Goal: Task Accomplishment & Management: Use online tool/utility

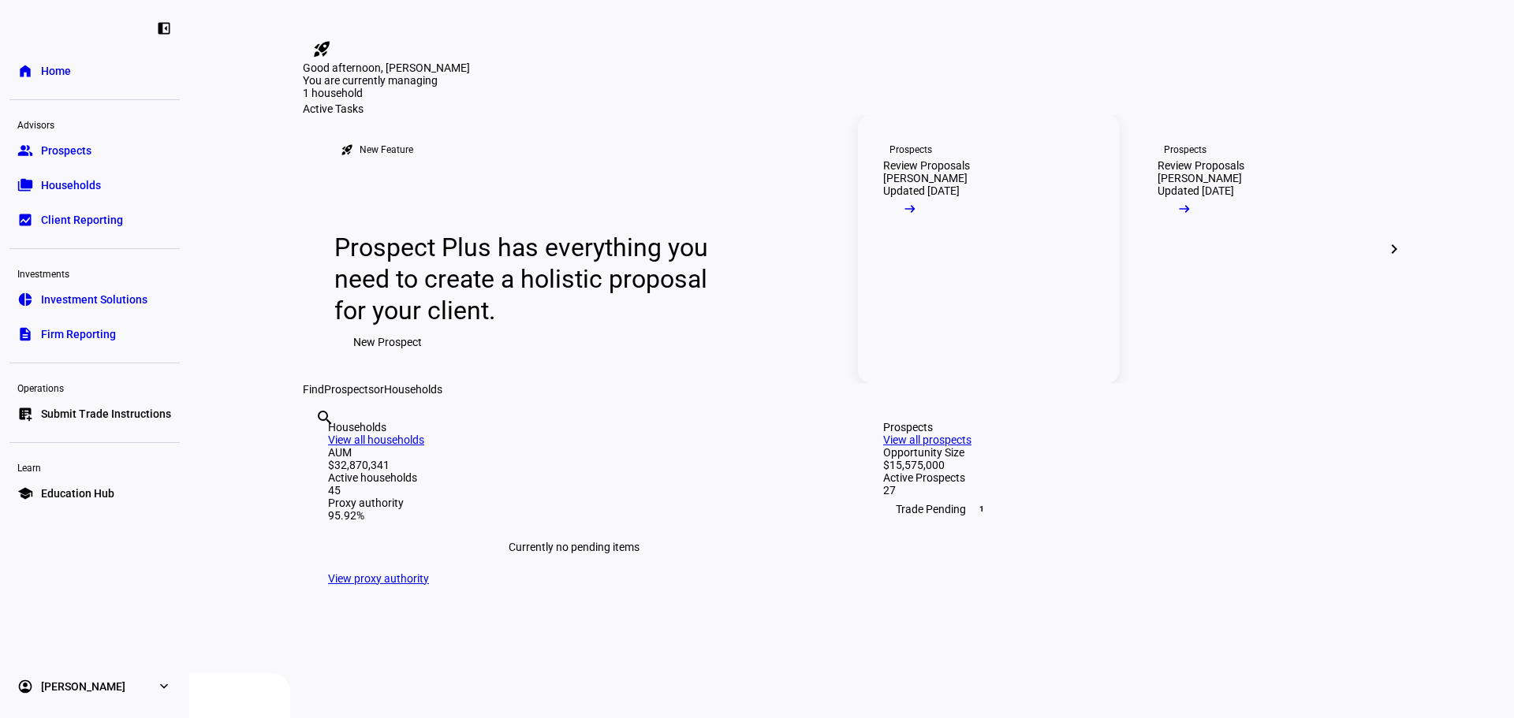
click at [901, 185] on div "[PERSON_NAME]" at bounding box center [925, 178] width 84 height 13
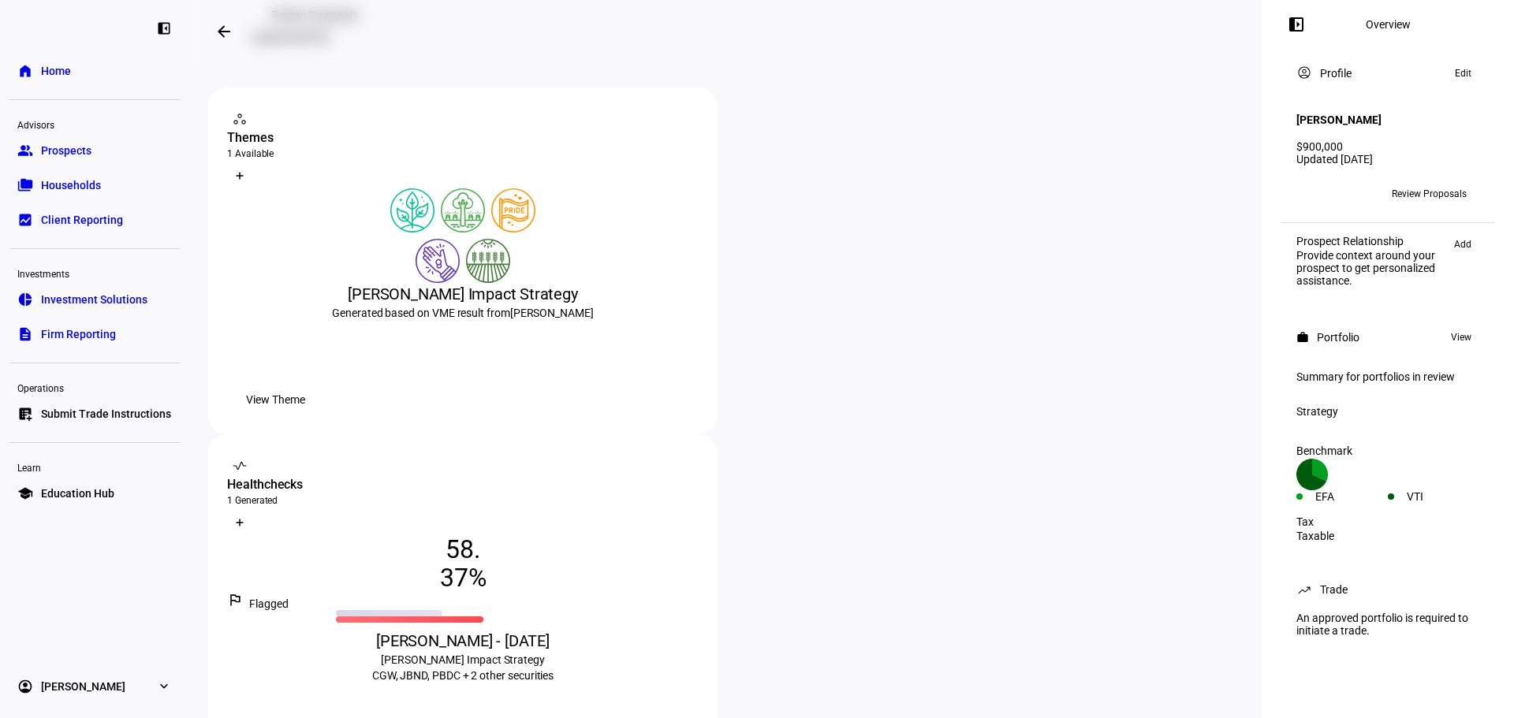
scroll to position [315, 0]
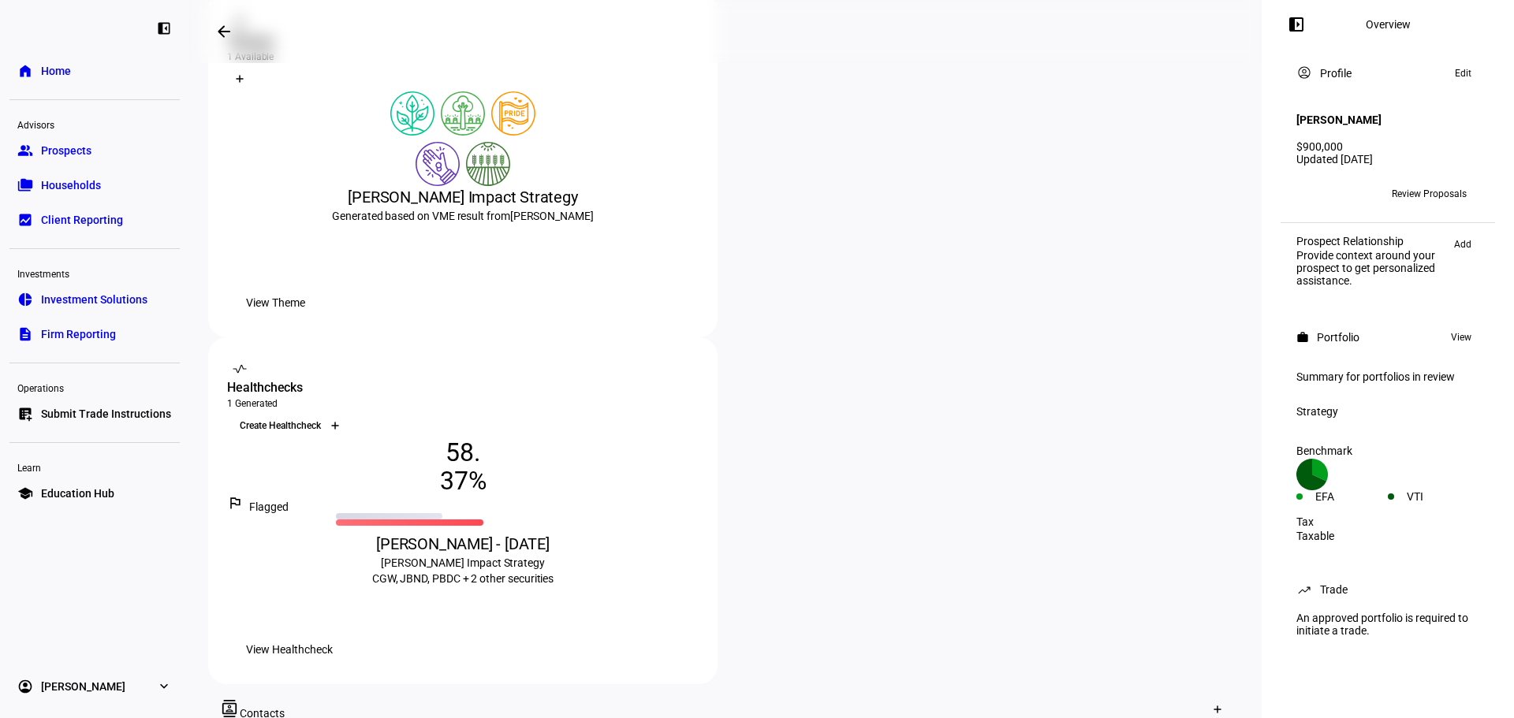
click at [348, 413] on div at bounding box center [334, 425] width 25 height 25
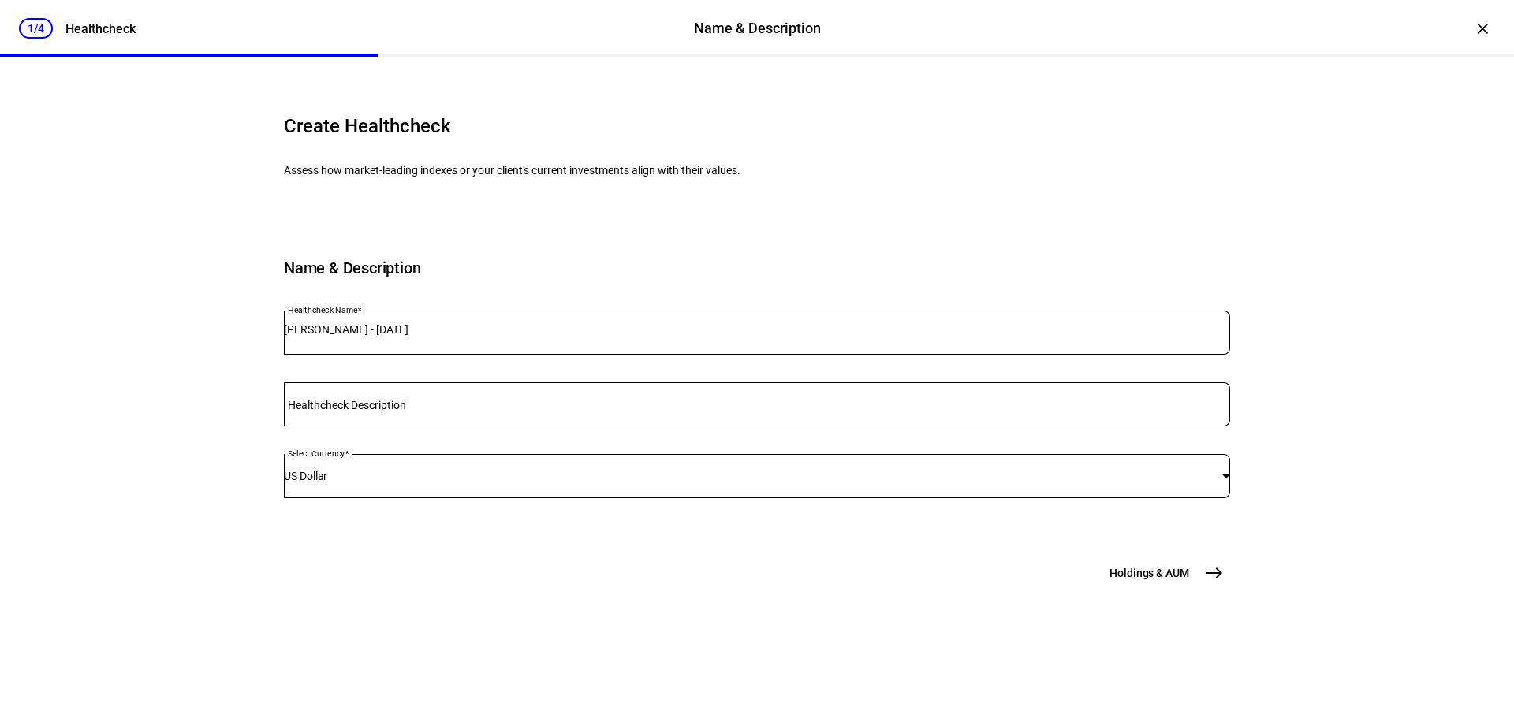
scroll to position [68, 0]
click at [517, 408] on input "Healthcheck Description" at bounding box center [757, 401] width 946 height 13
click at [505, 498] on div "US Dollar" at bounding box center [757, 476] width 946 height 44
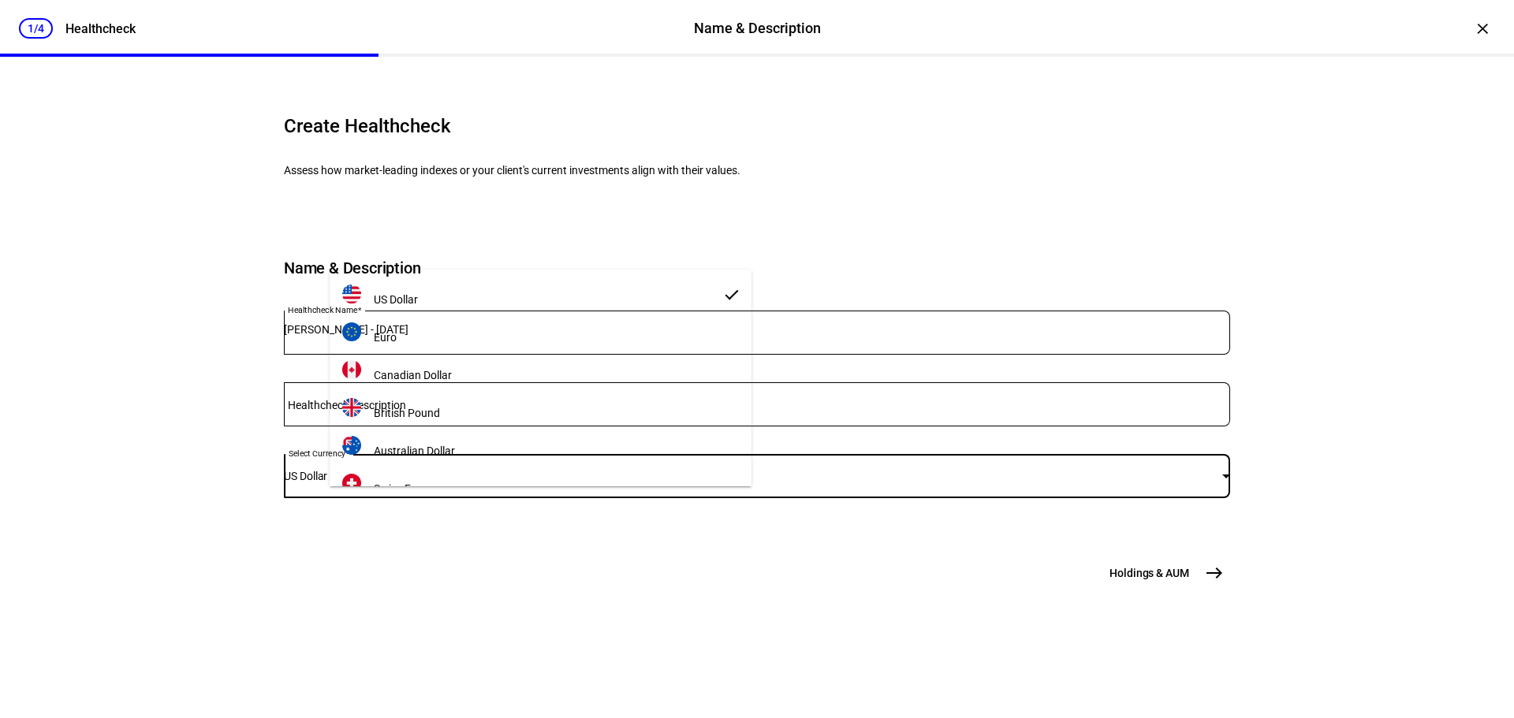
click at [904, 484] on div at bounding box center [757, 359] width 1514 height 718
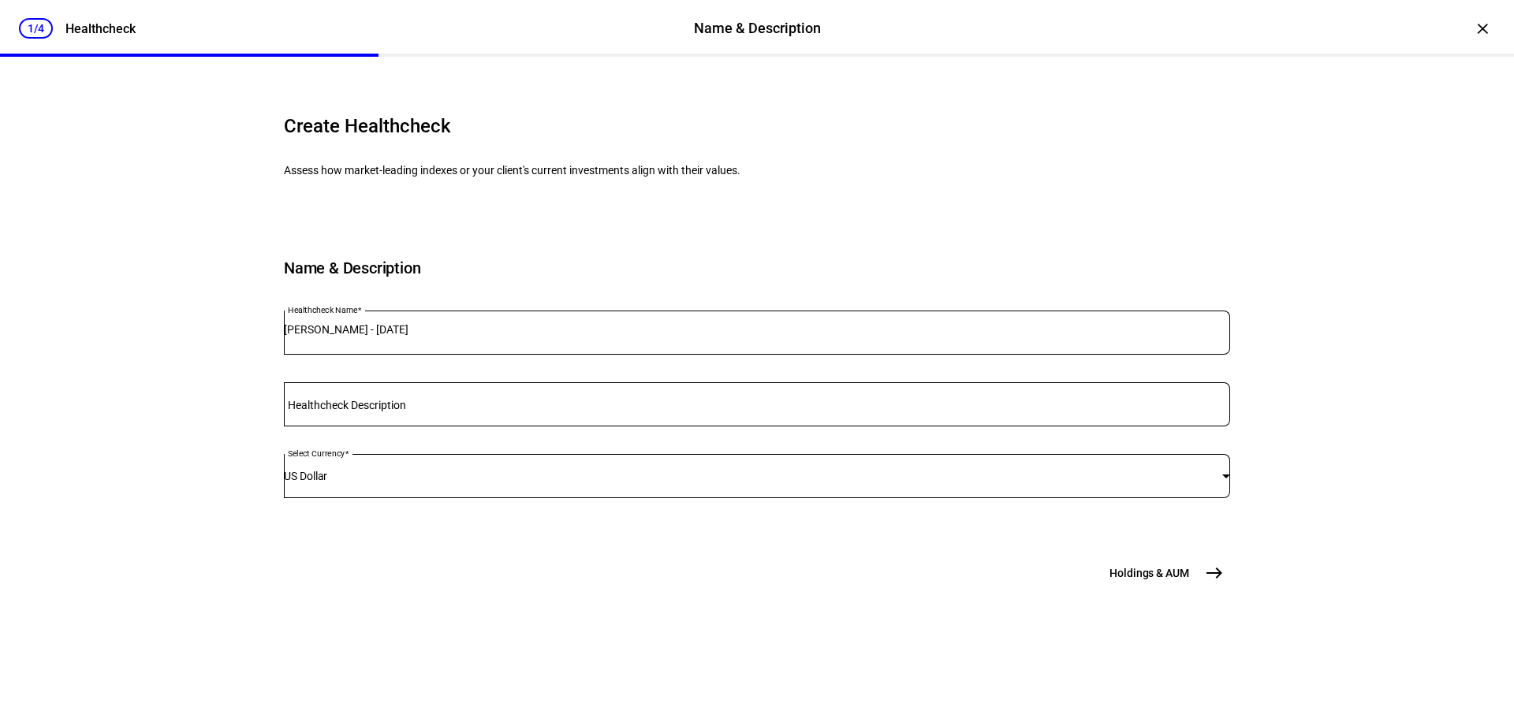
click at [564, 336] on input "[PERSON_NAME] - [DATE]" at bounding box center [757, 329] width 946 height 13
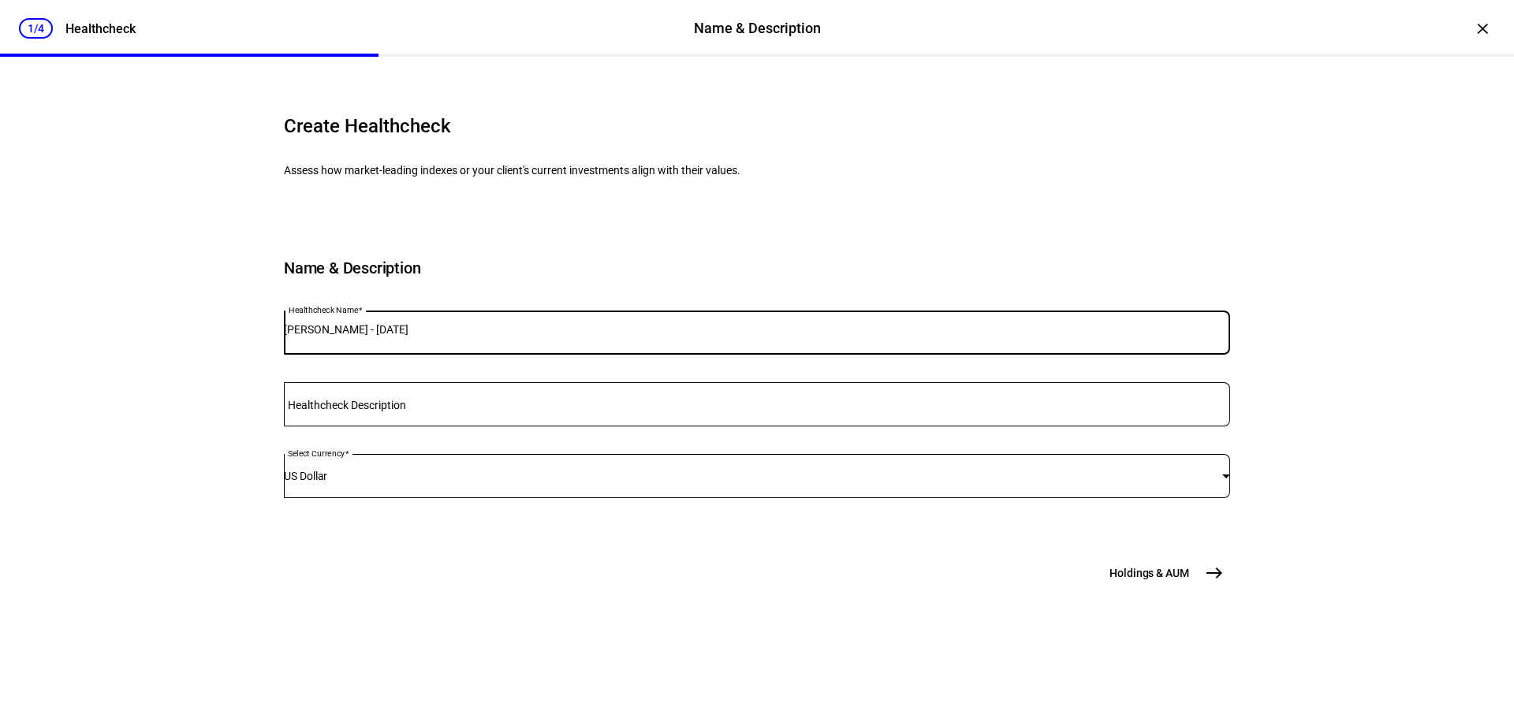
drag, startPoint x: 565, startPoint y: 372, endPoint x: 296, endPoint y: 364, distance: 269.0
click at [296, 364] on mat-card "Name & Description Healthcheck Name [PERSON_NAME] - [DATE] Healthcheck Descript…" at bounding box center [757, 374] width 946 height 306
click at [390, 336] on input "[PERSON_NAME] - Lower Impact HealthCheck" at bounding box center [757, 329] width 946 height 13
type input "[PERSON_NAME] Lower Impact HealthCheck"
click at [1209, 583] on mat-icon "east" at bounding box center [1214, 573] width 19 height 19
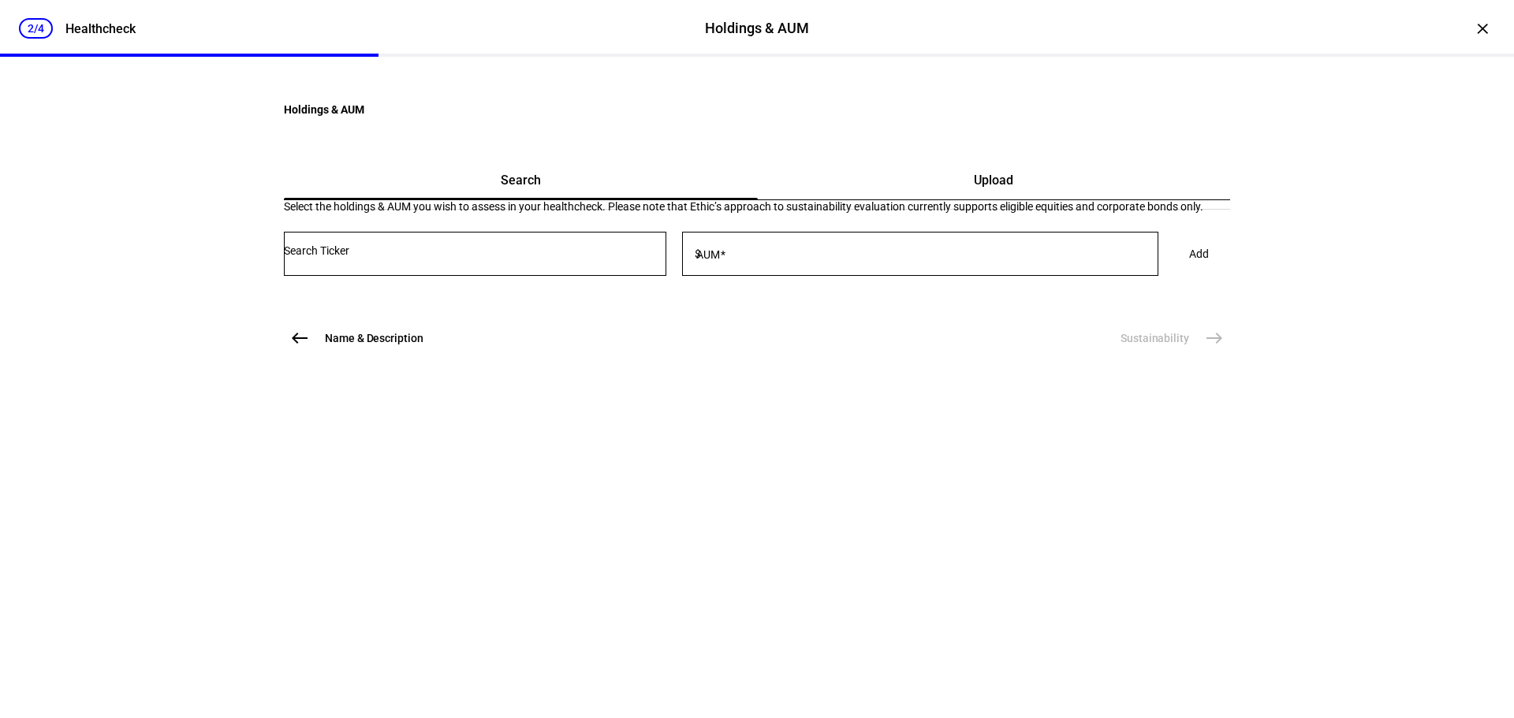
scroll to position [0, 0]
click at [908, 199] on div "Upload" at bounding box center [994, 181] width 473 height 38
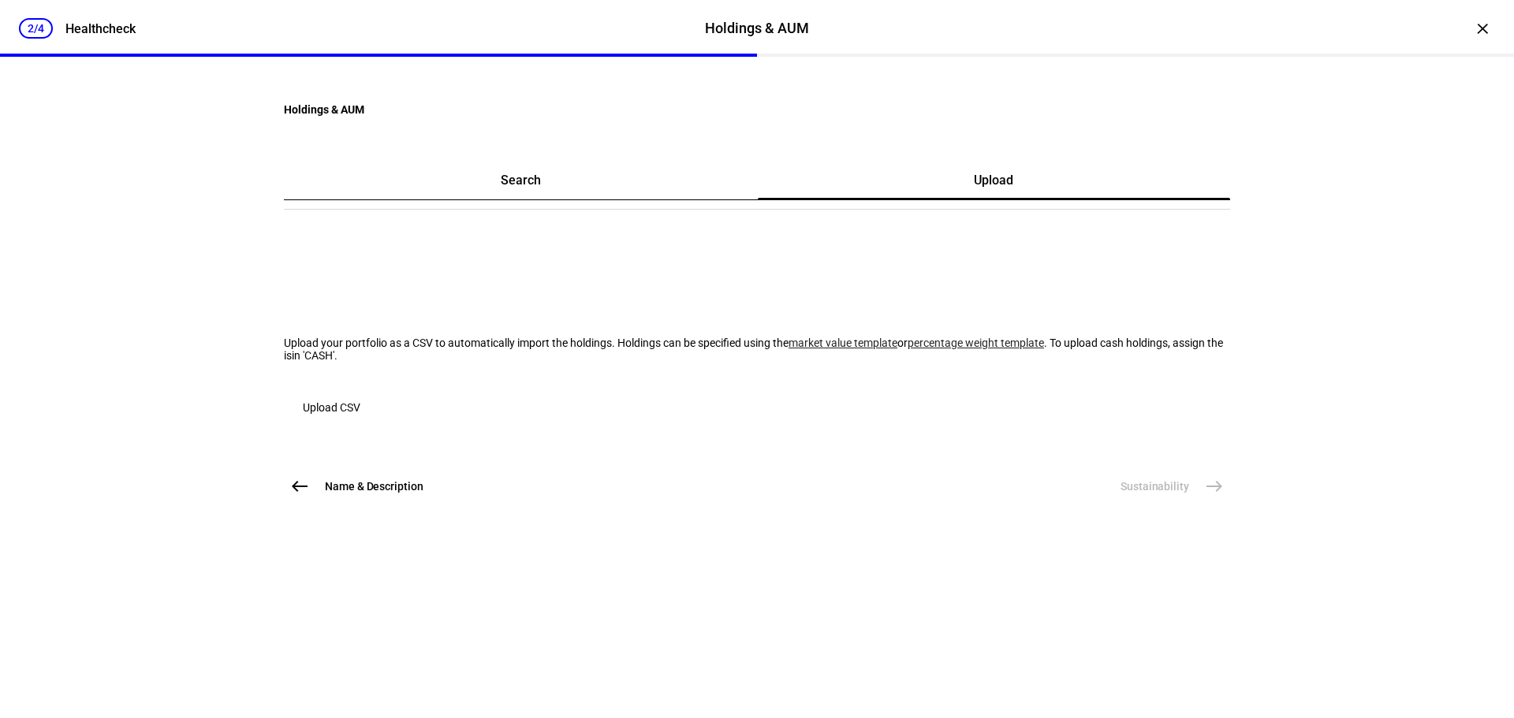
click at [360, 423] on span "Upload CSV" at bounding box center [332, 408] width 58 height 32
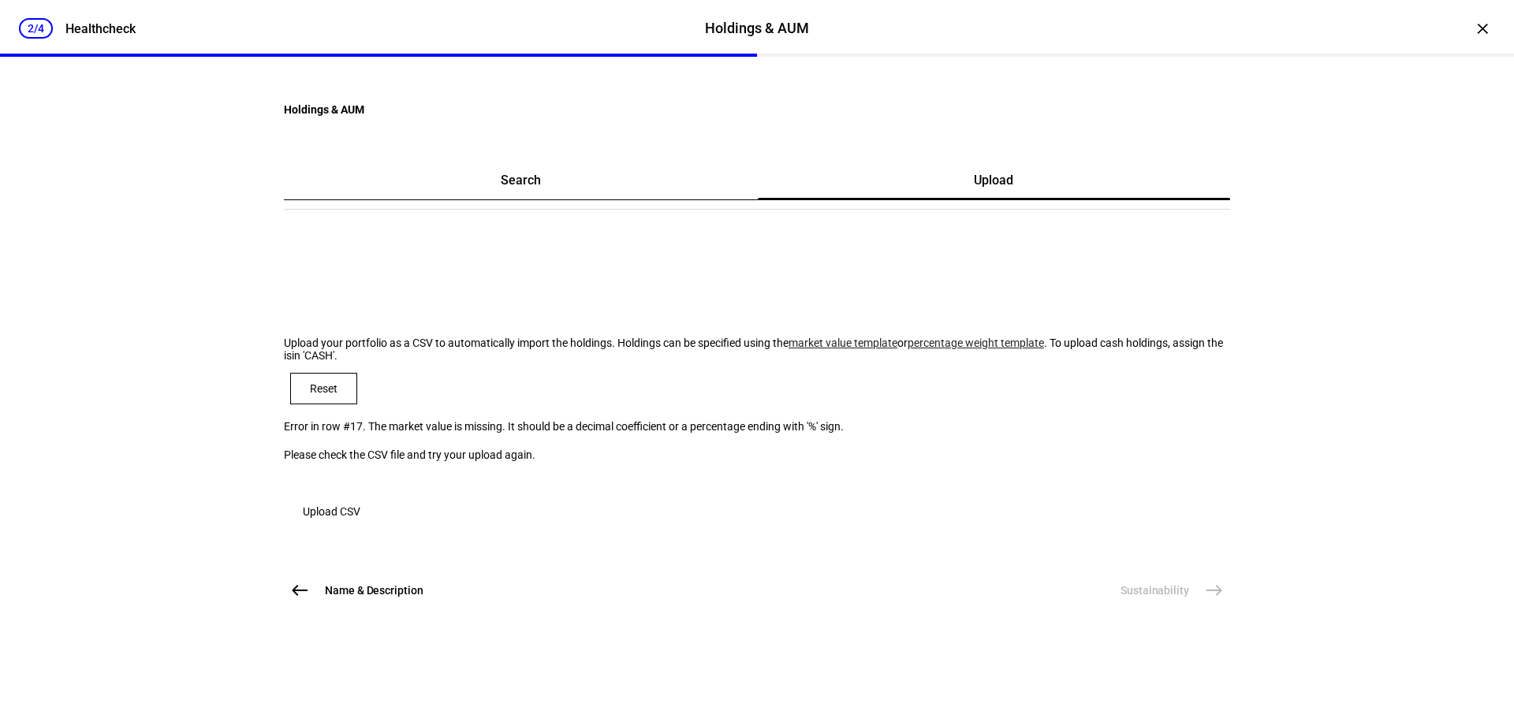
click at [379, 531] on span "button" at bounding box center [331, 512] width 95 height 38
click at [337, 395] on span "Reset" at bounding box center [324, 388] width 28 height 13
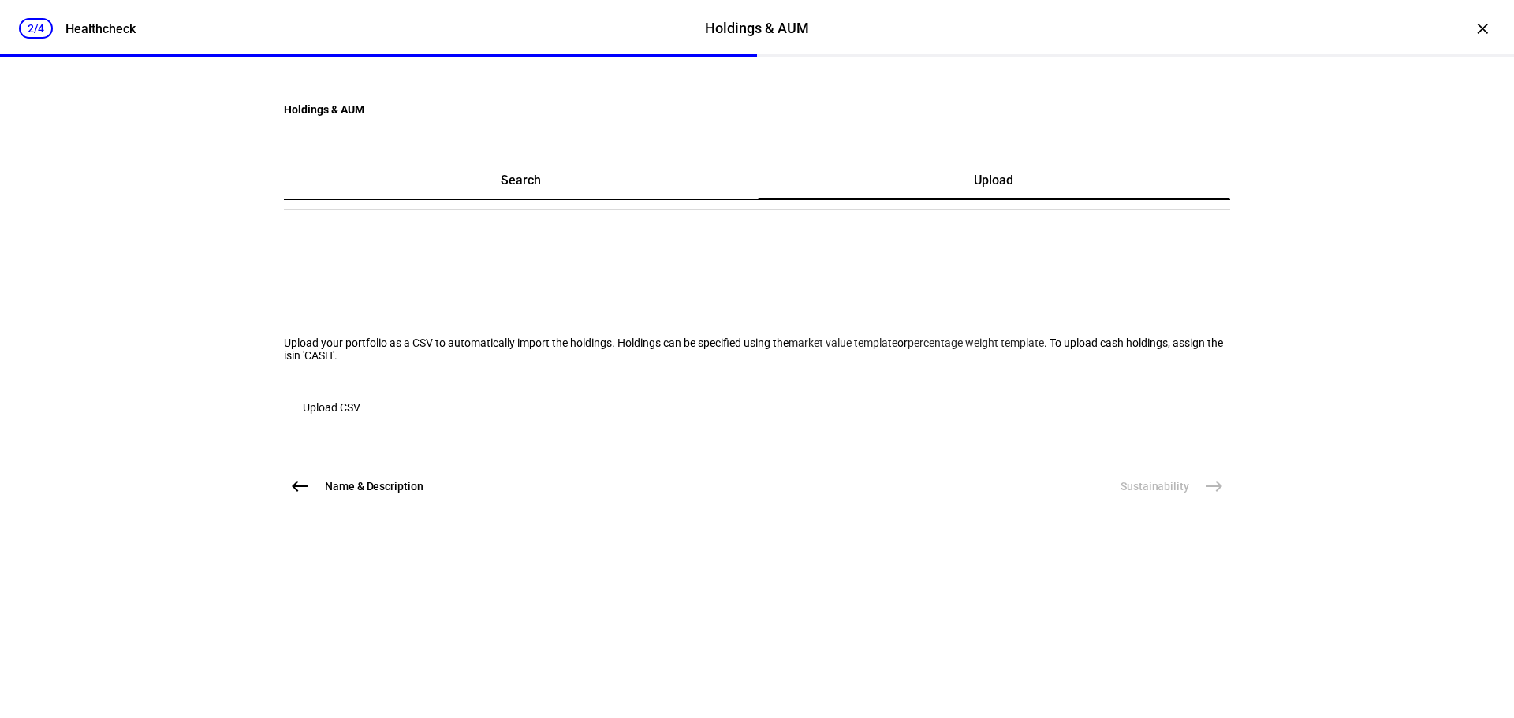
click at [360, 423] on span "Upload CSV" at bounding box center [332, 408] width 58 height 32
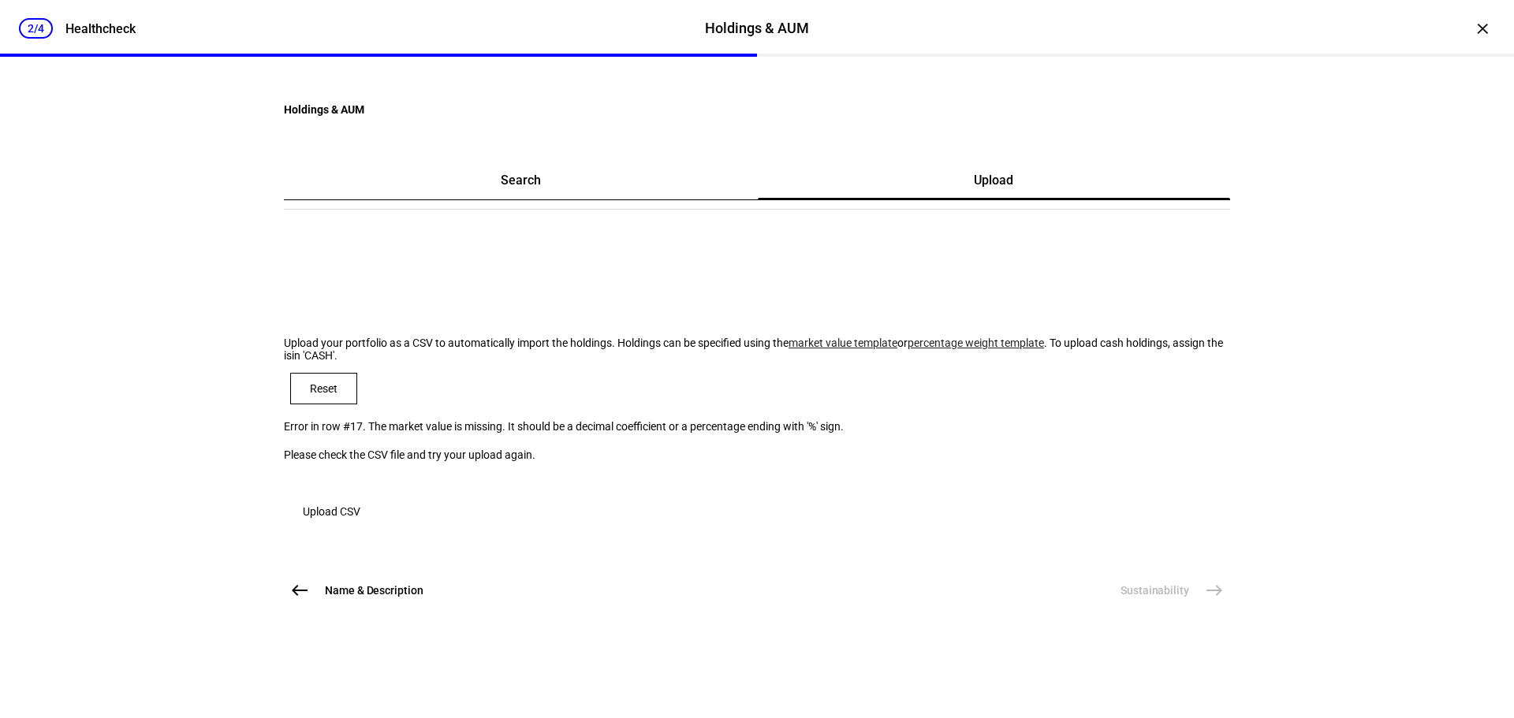
click at [337, 395] on span "Reset" at bounding box center [324, 388] width 28 height 13
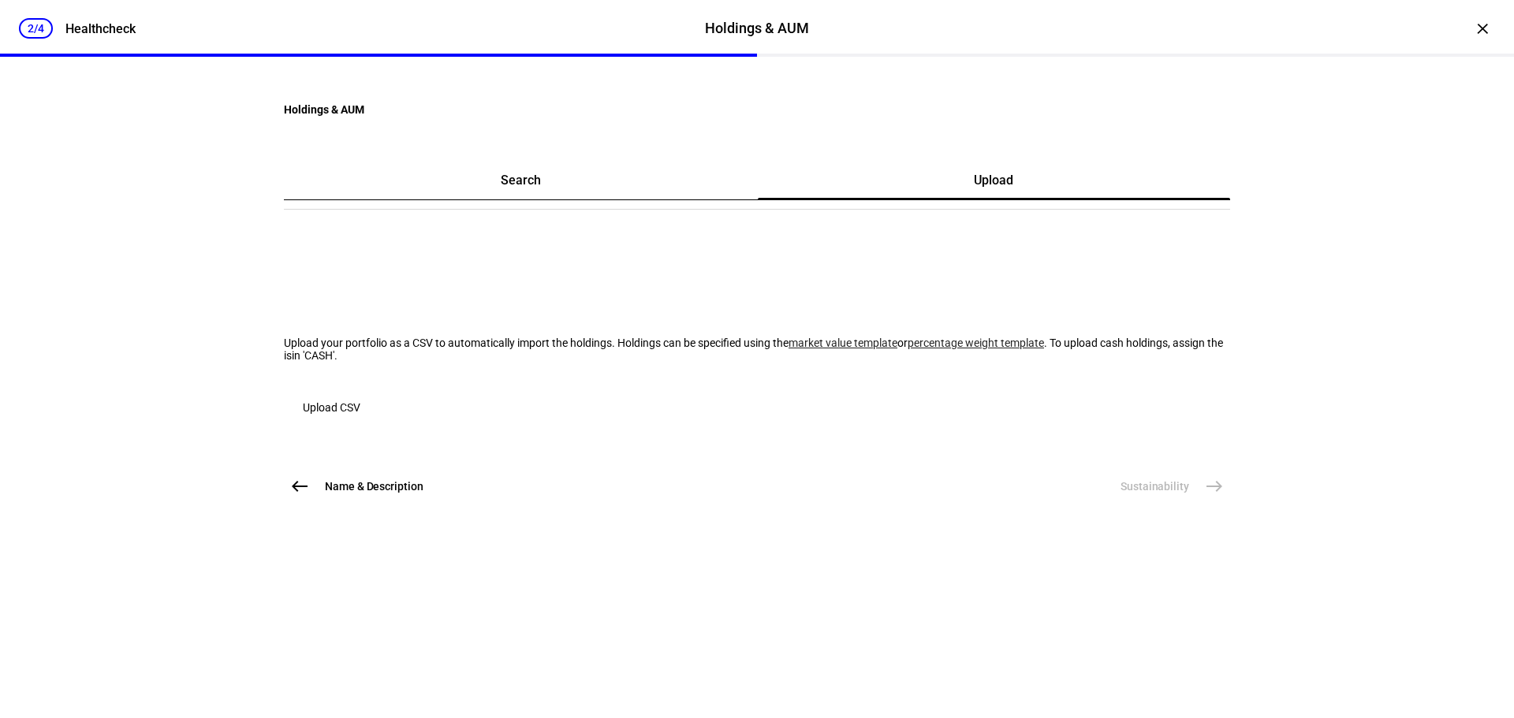
click at [789, 349] on link "market value template" at bounding box center [843, 343] width 109 height 13
click at [379, 427] on span "button" at bounding box center [331, 408] width 95 height 38
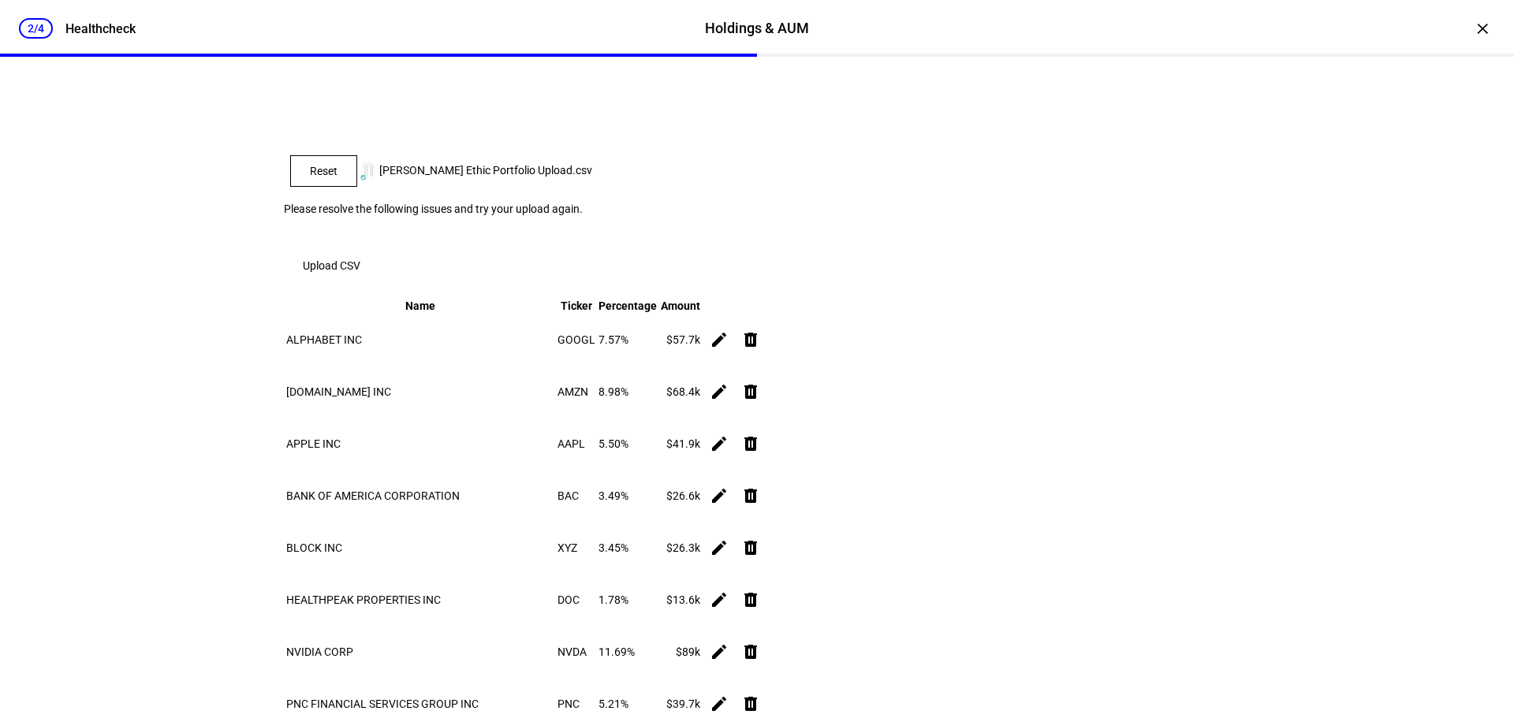
scroll to position [174, 0]
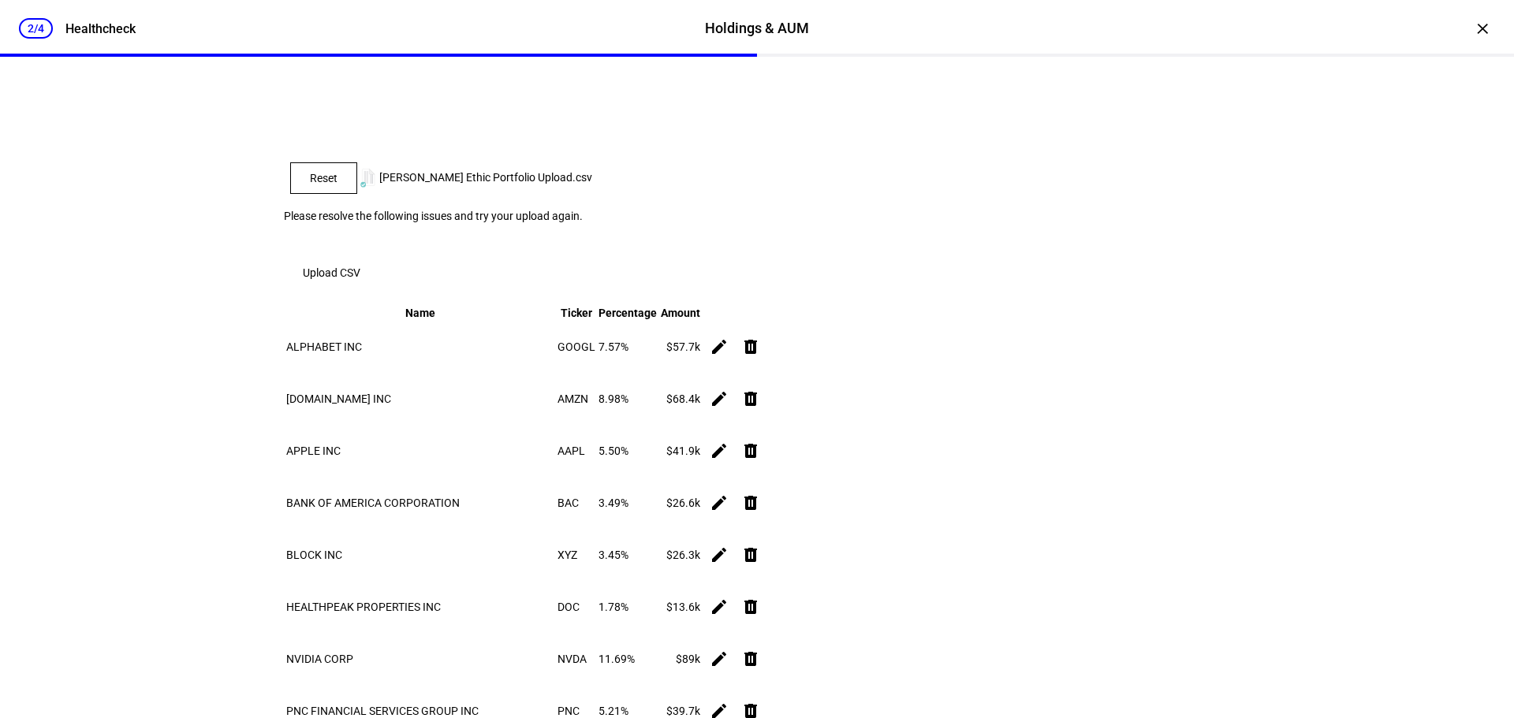
click at [356, 197] on span at bounding box center [323, 178] width 65 height 38
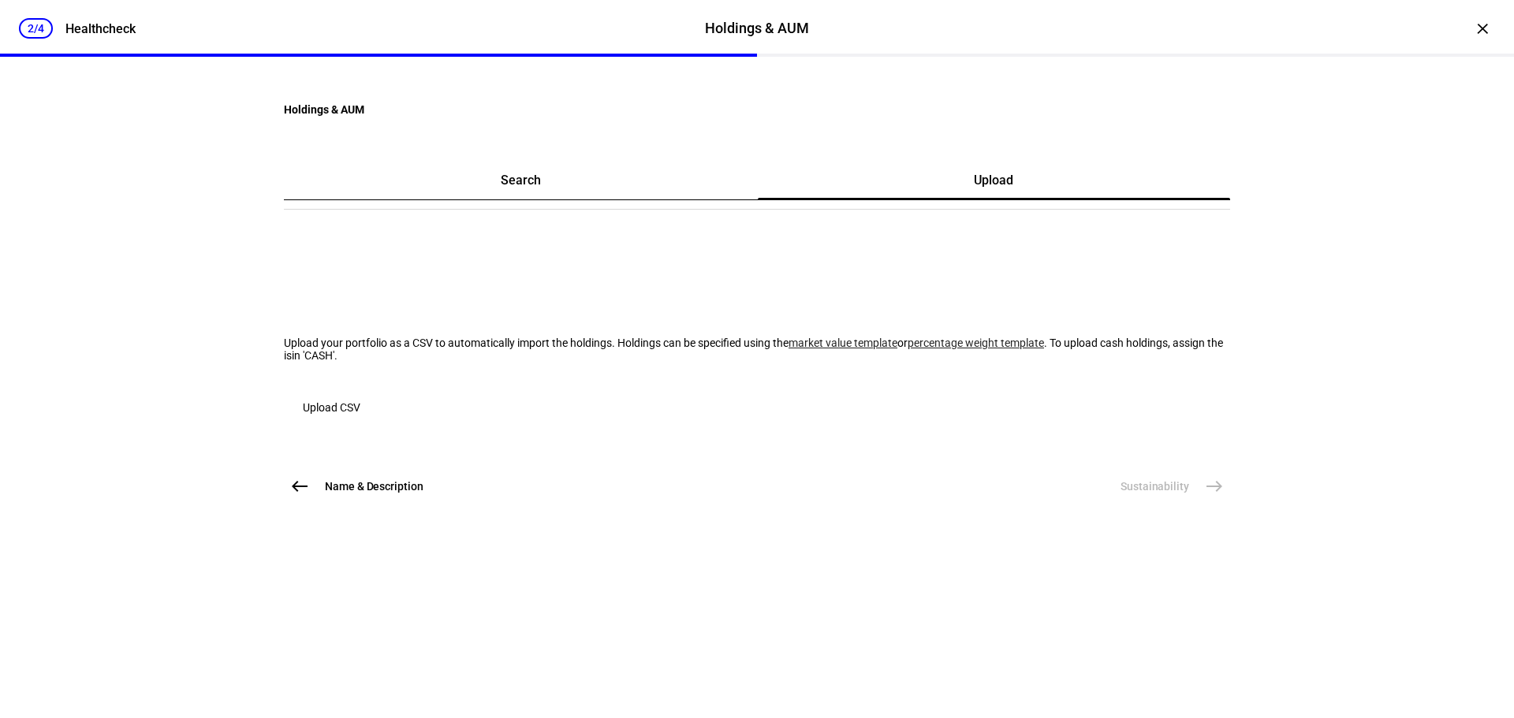
click at [379, 423] on button "Upload CSV" at bounding box center [331, 408] width 95 height 32
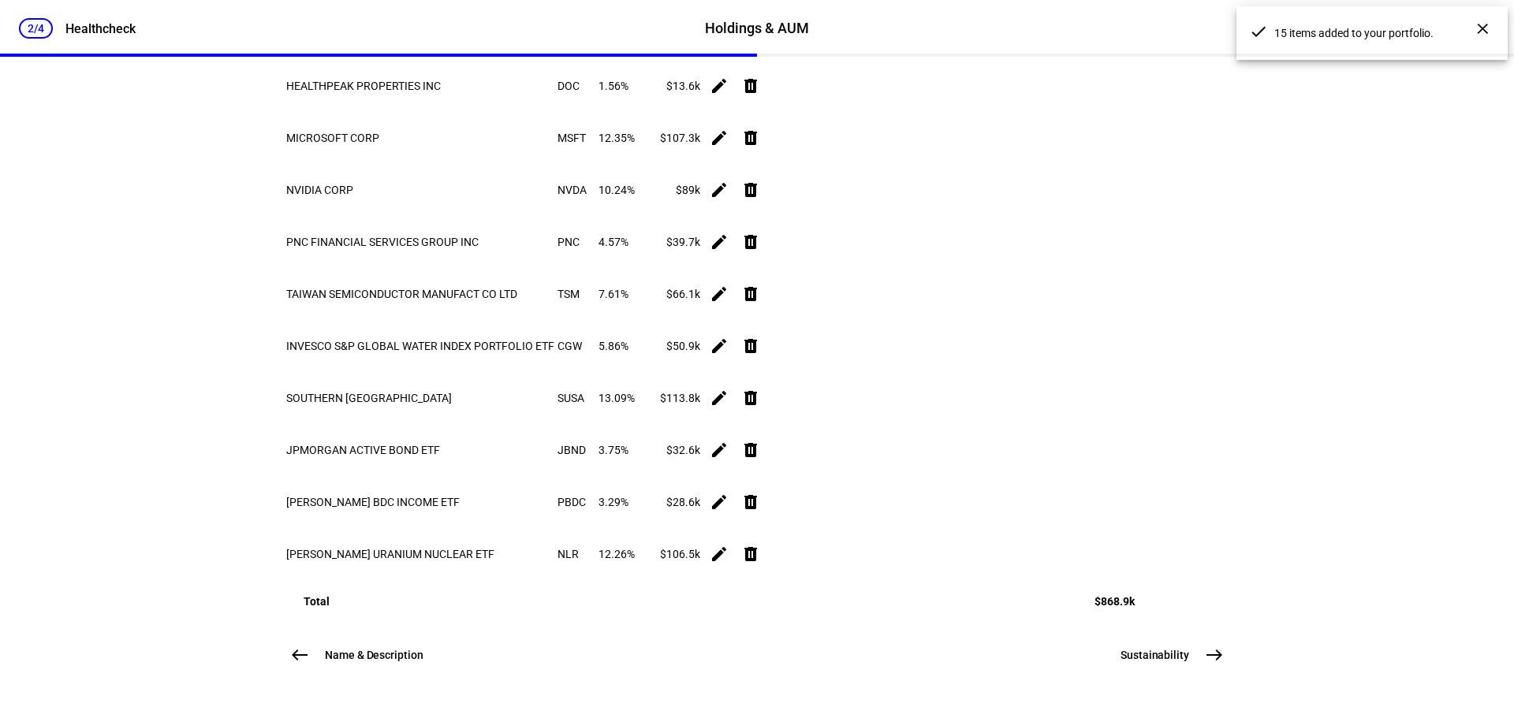
scroll to position [897, 0]
click at [1213, 654] on mat-icon "east" at bounding box center [1214, 655] width 19 height 19
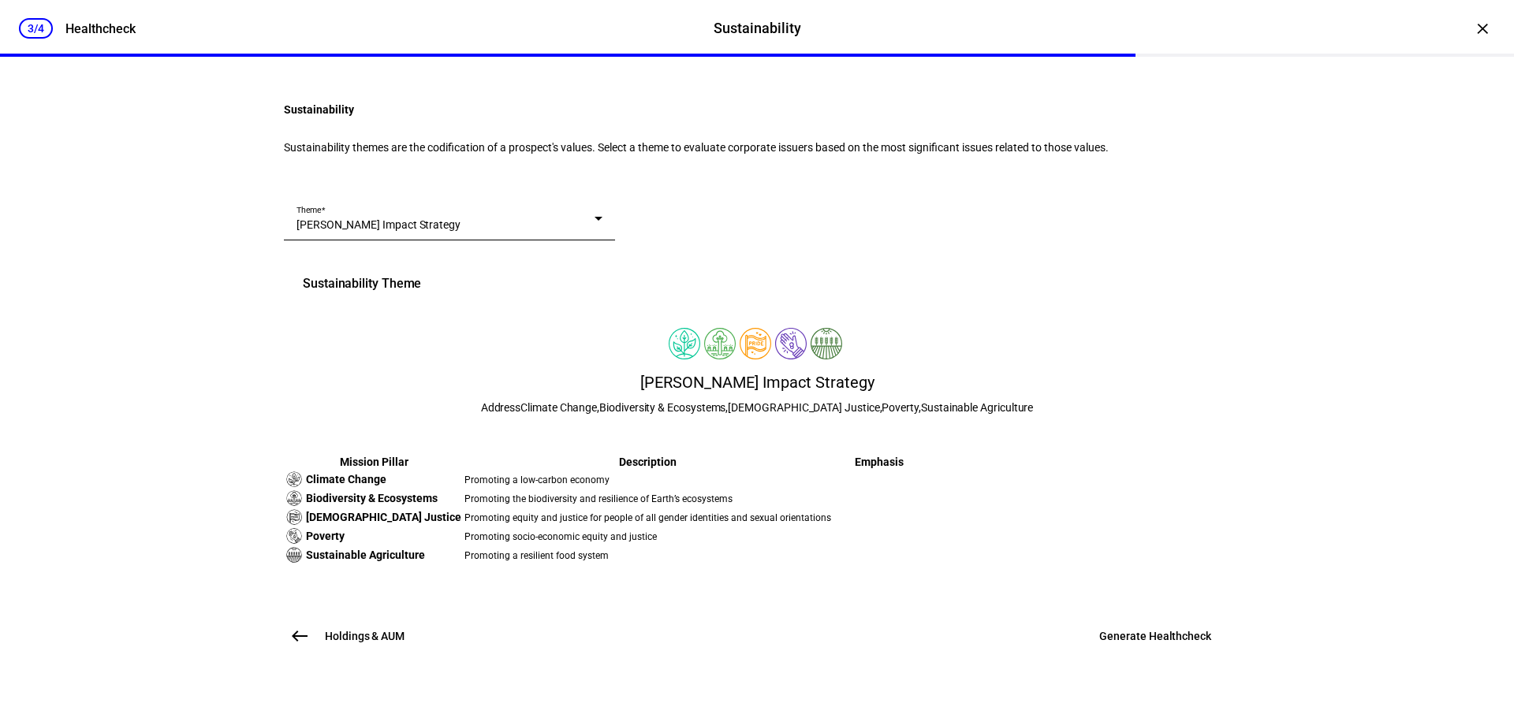
click at [586, 240] on div "Theme [PERSON_NAME] Impact Strategy" at bounding box center [449, 218] width 306 height 44
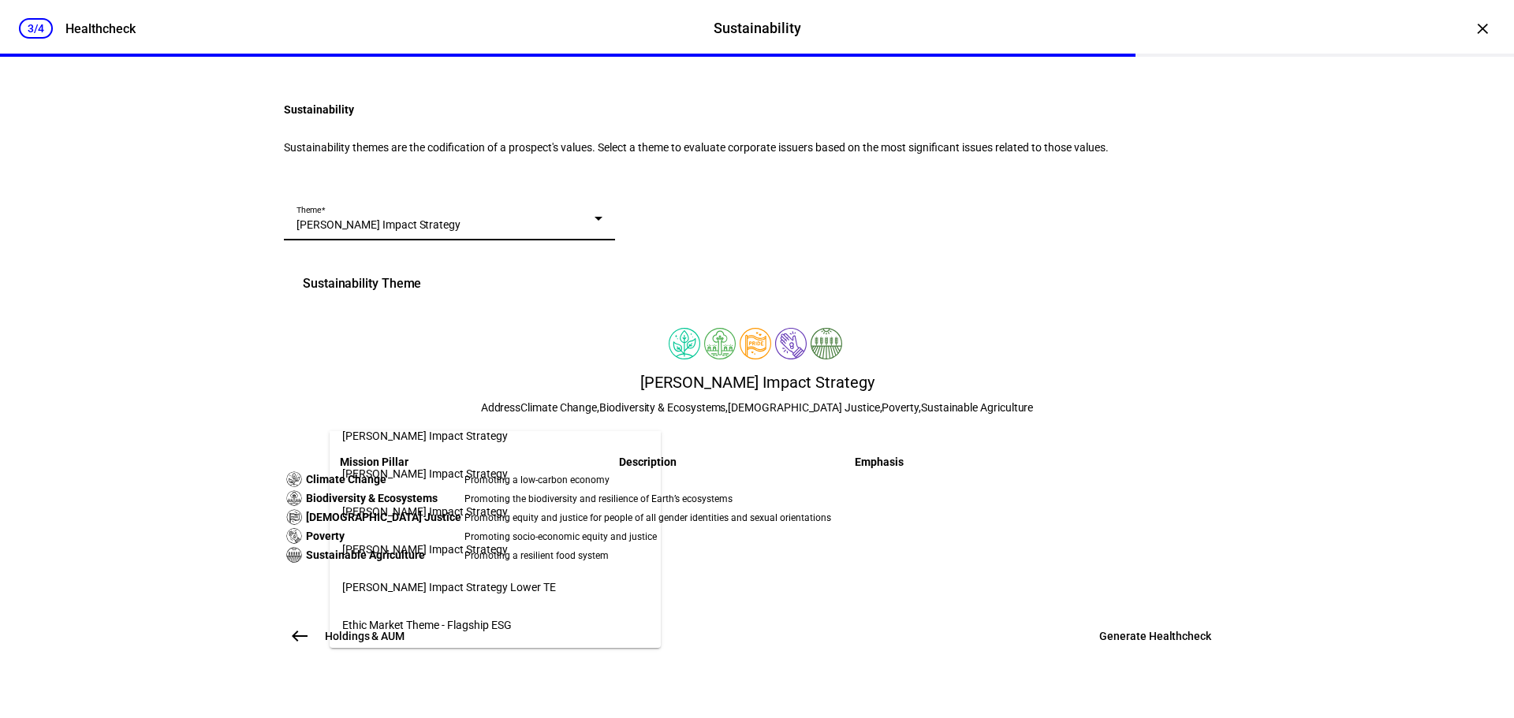
scroll to position [692, 0]
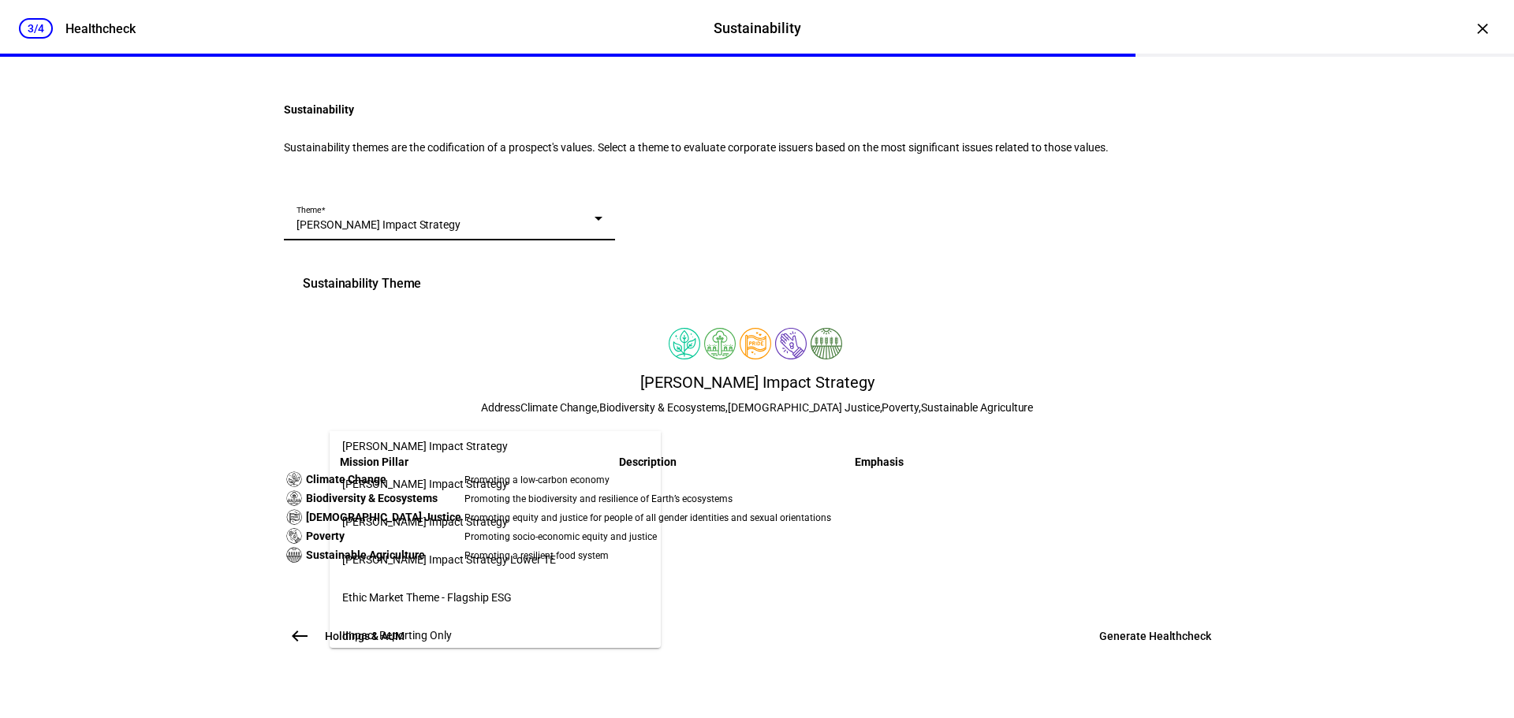
click at [567, 546] on mat-option "[PERSON_NAME] Impact Strategy Lower TE" at bounding box center [495, 560] width 331 height 38
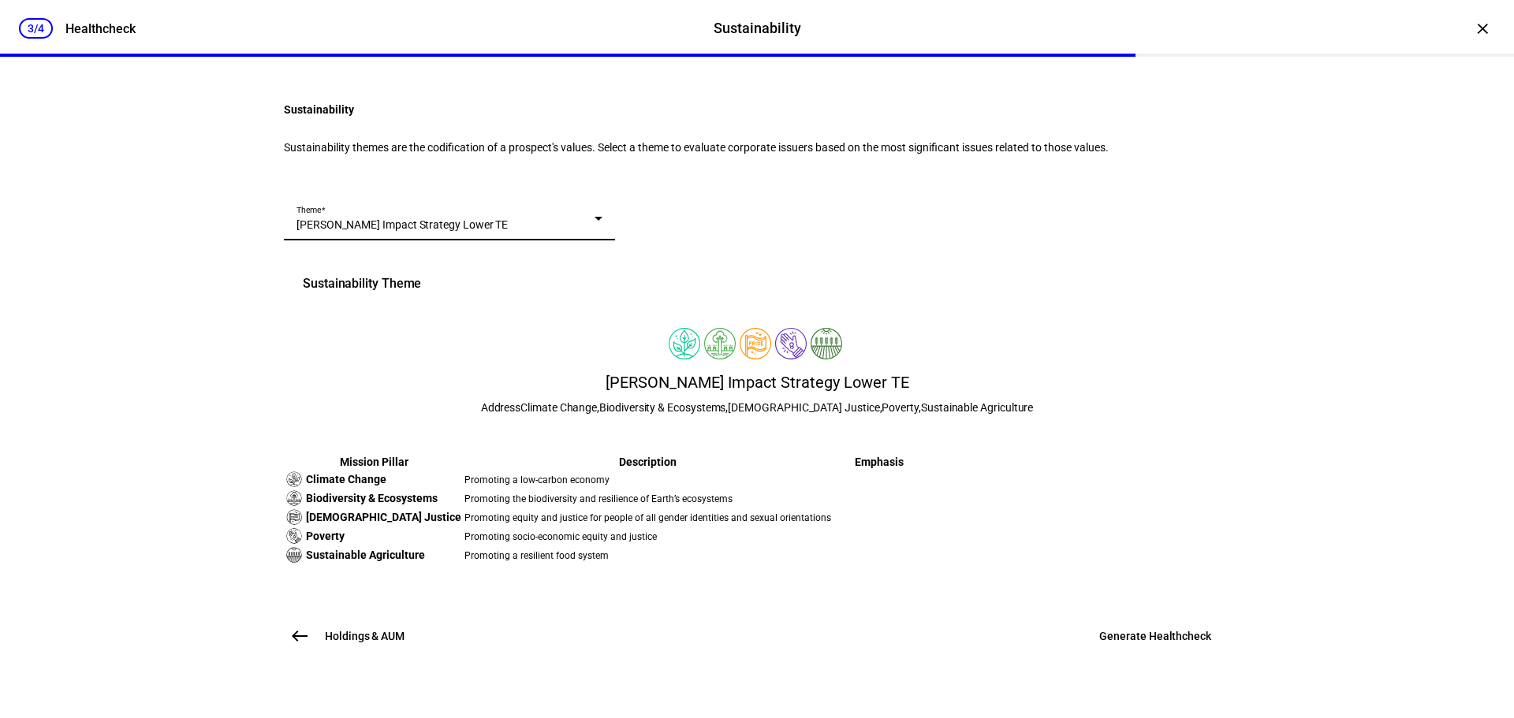
scroll to position [332, 0]
click at [1191, 644] on span "Generate Healthcheck" at bounding box center [1155, 636] width 112 height 16
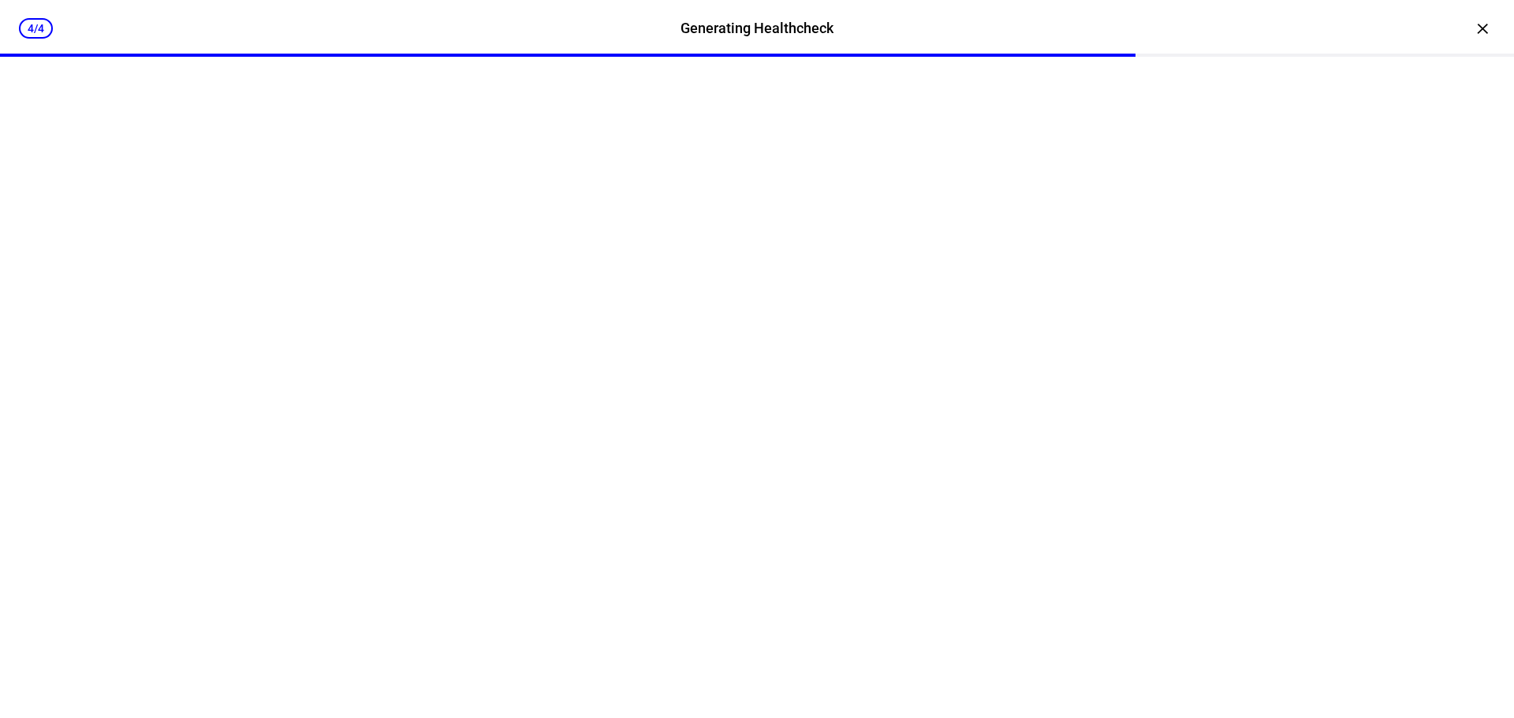
scroll to position [0, 0]
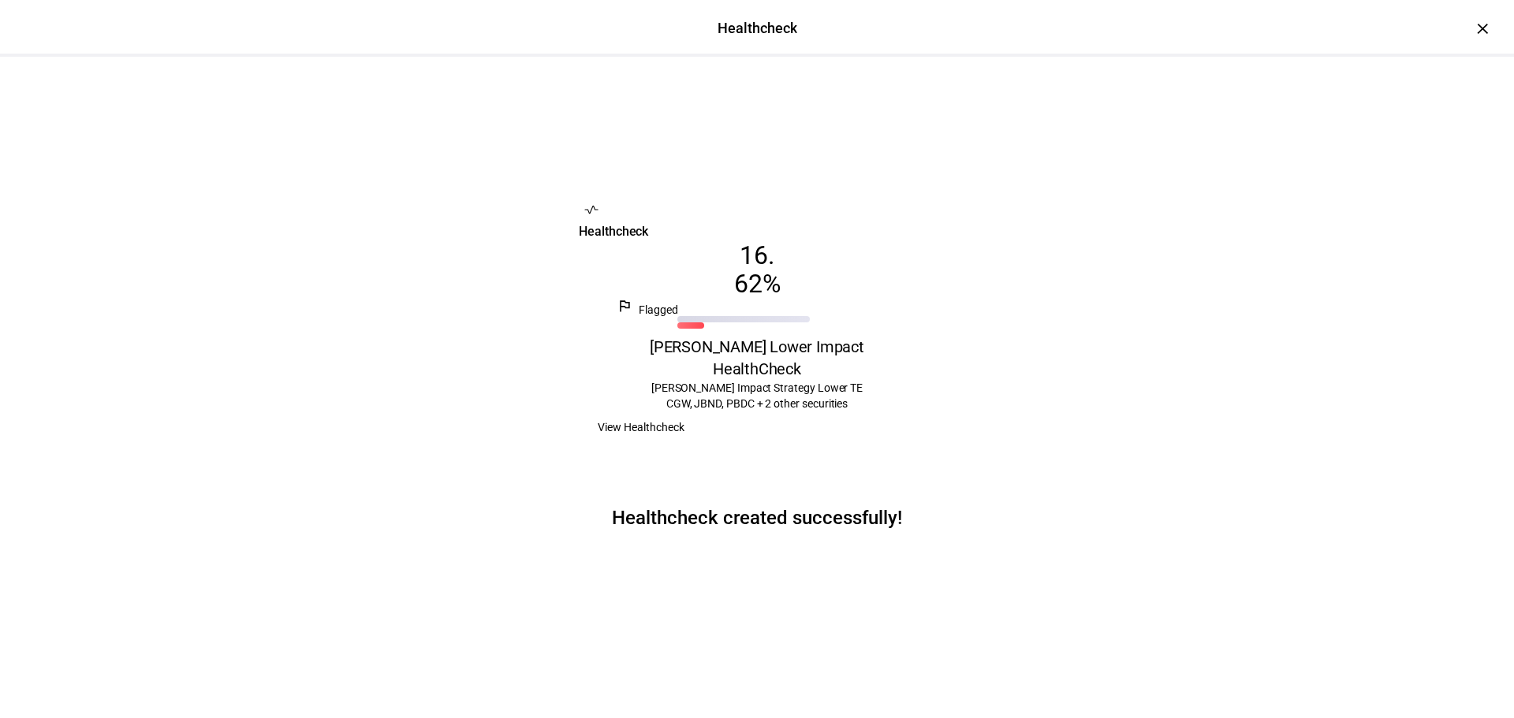
click at [684, 438] on span "View Healthcheck" at bounding box center [641, 428] width 87 height 32
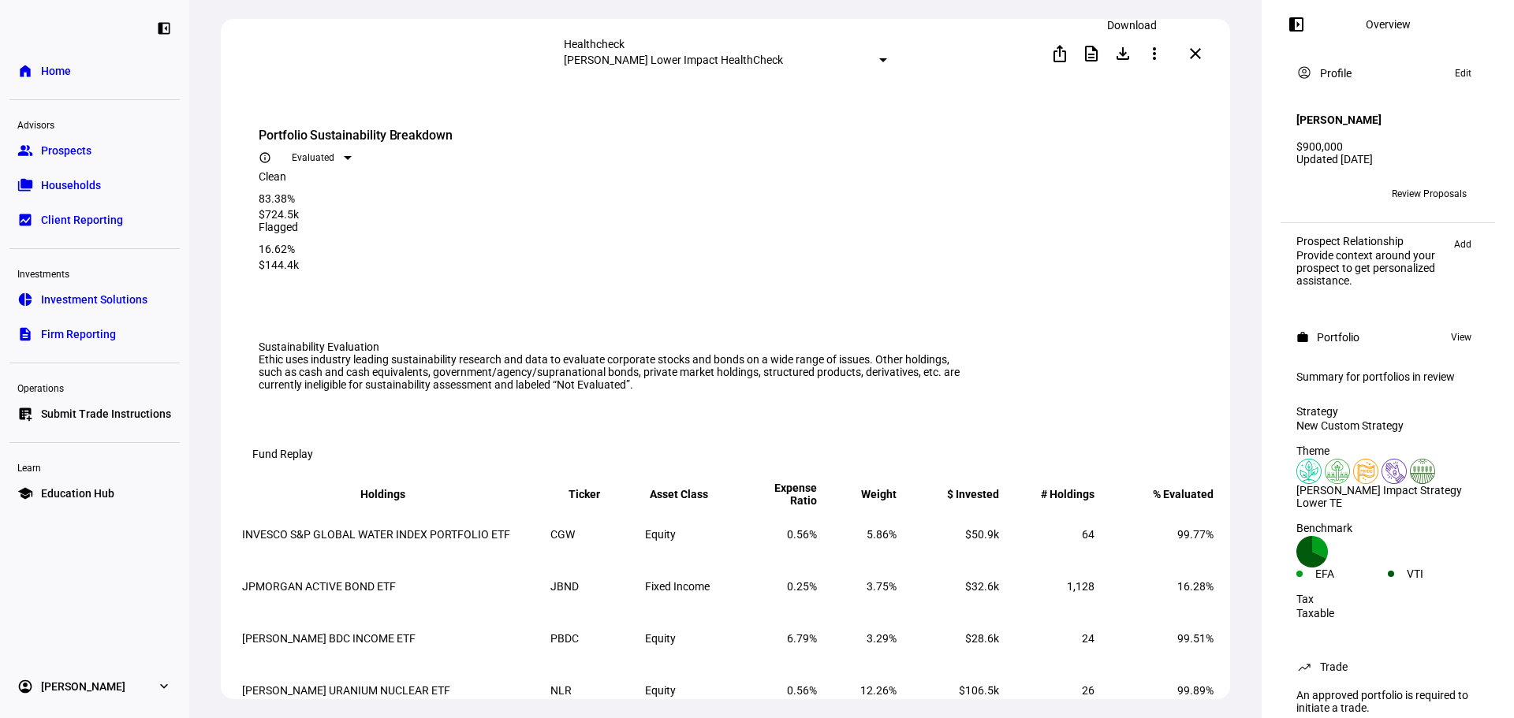
click at [1122, 50] on mat-icon "file_download" at bounding box center [1122, 53] width 19 height 19
click at [1020, 96] on eth-route-card-body "Portfolio Sustainability Breakdown info_outline Evaluated Clean 83.38% $724.5k …" at bounding box center [725, 396] width 1009 height 617
click at [1093, 54] on mat-icon "description" at bounding box center [1091, 53] width 19 height 19
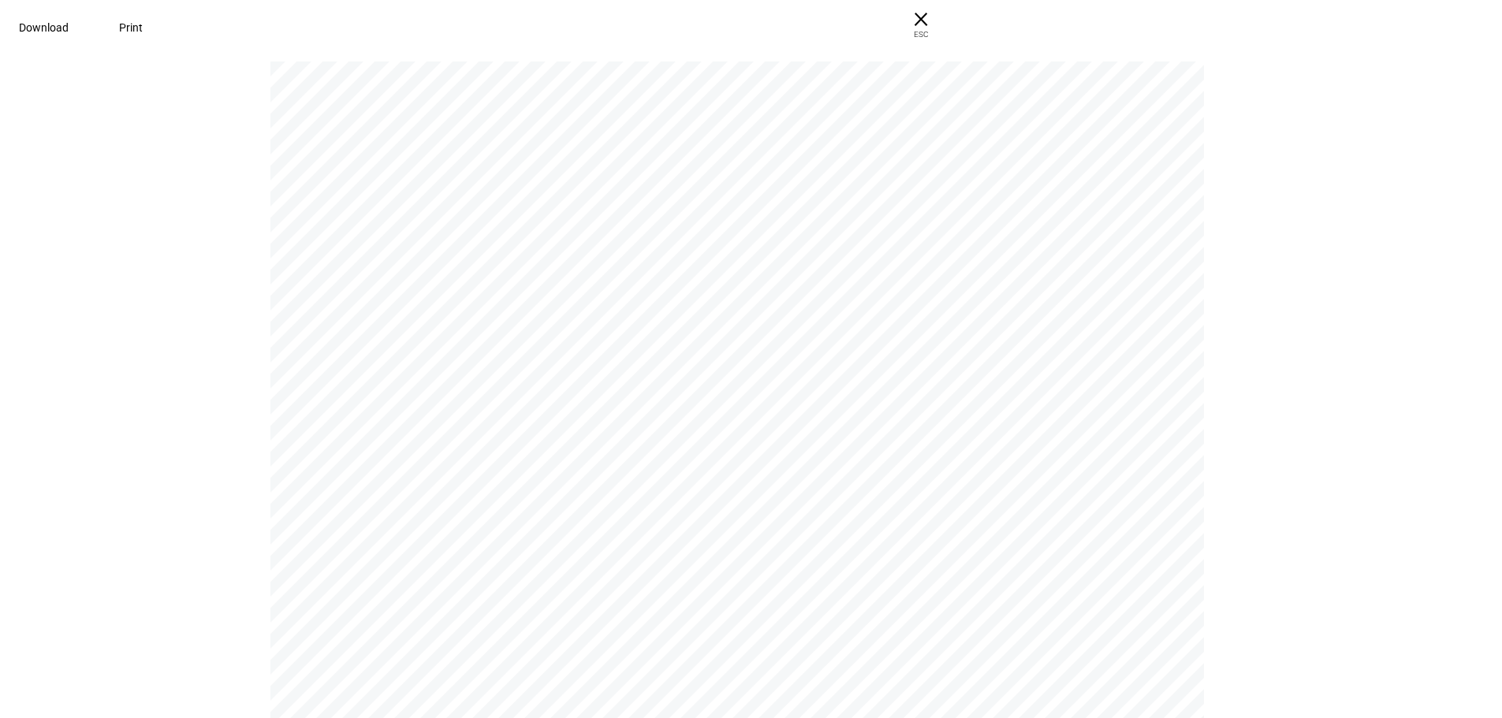
click at [267, 11] on div "Download Print × ESC" at bounding box center [751, 27] width 1502 height 55
click at [69, 21] on span "Download" at bounding box center [44, 27] width 50 height 13
